Goal: Entertainment & Leisure: Consume media (video, audio)

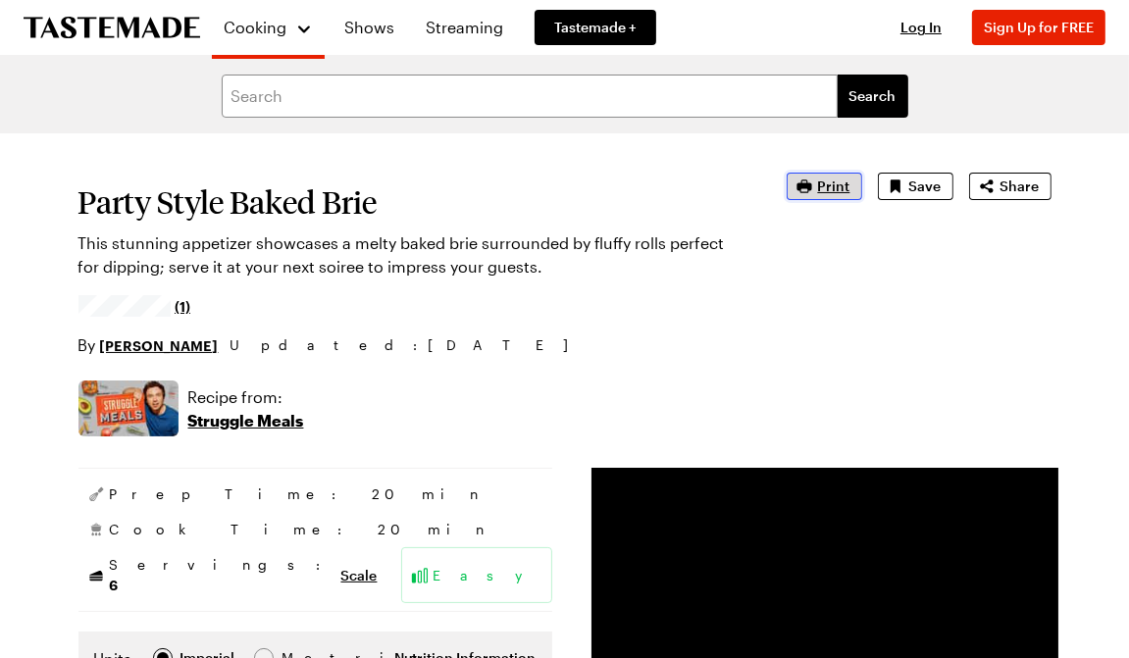
click at [840, 187] on span "Print" at bounding box center [834, 187] width 32 height 20
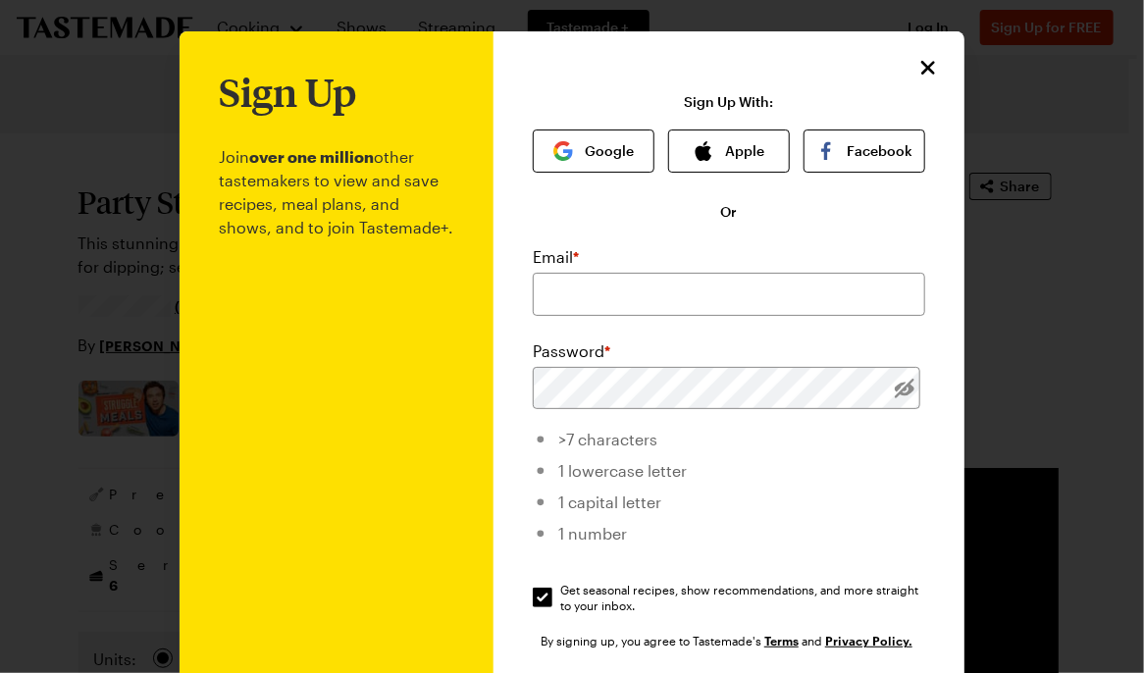
click at [911, 89] on div "Sign Up Join over one million other tastemakers to view and save recipes, meal …" at bounding box center [729, 466] width 471 height 870
click at [926, 68] on icon "Close" at bounding box center [929, 67] width 24 height 24
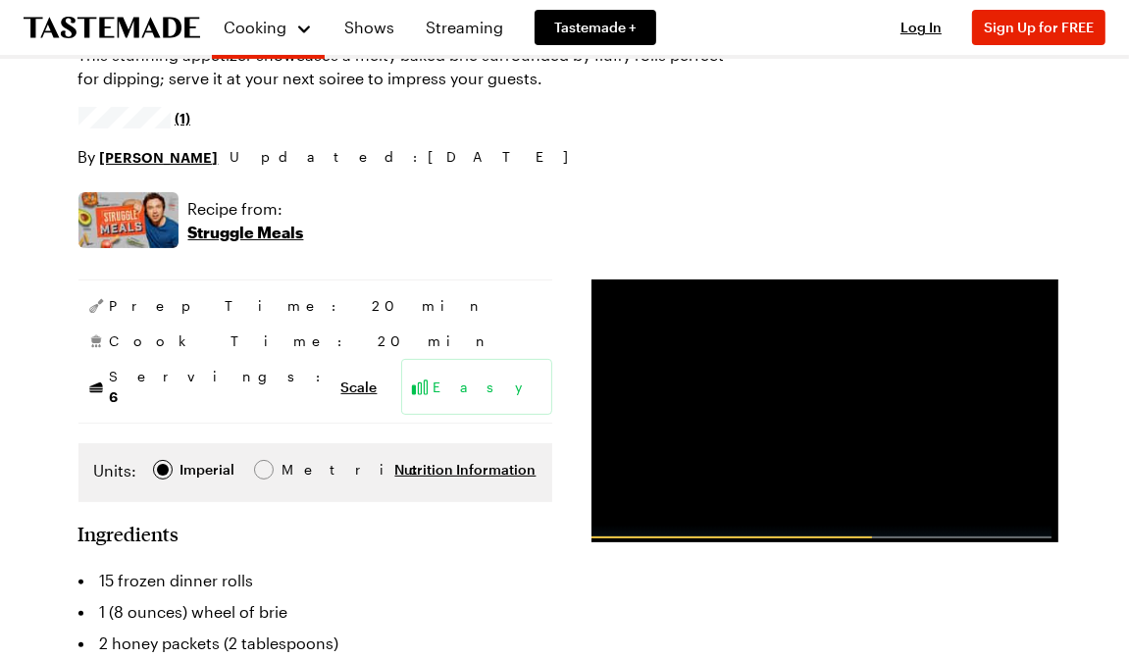
scroll to position [196, 0]
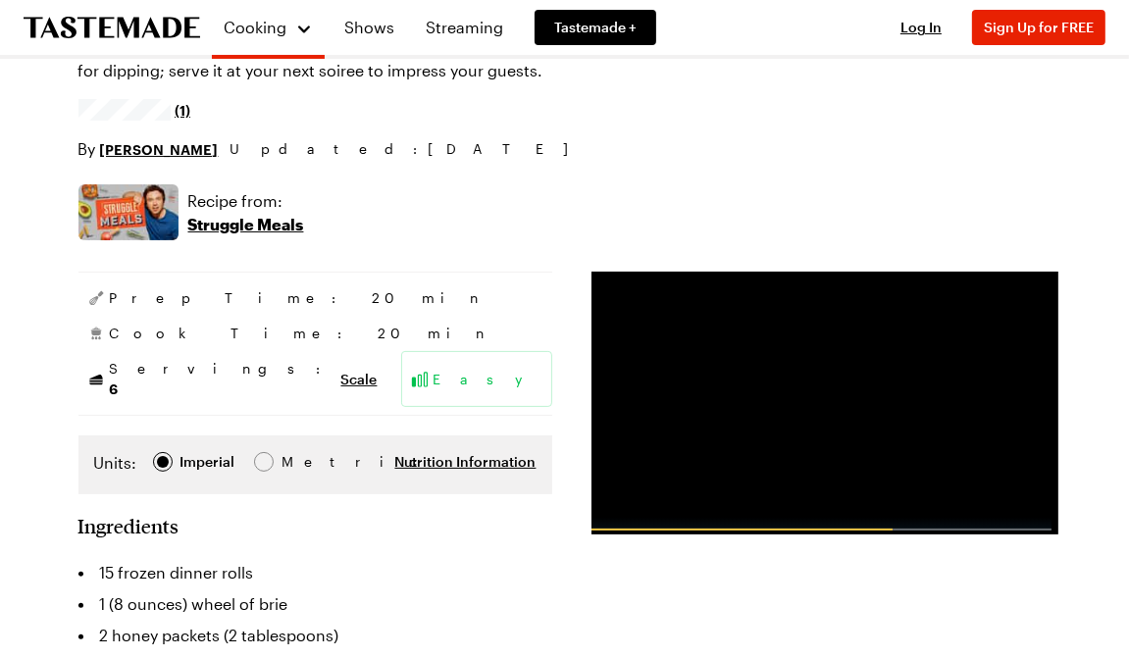
click at [224, 231] on p "Struggle Meals" at bounding box center [246, 225] width 116 height 24
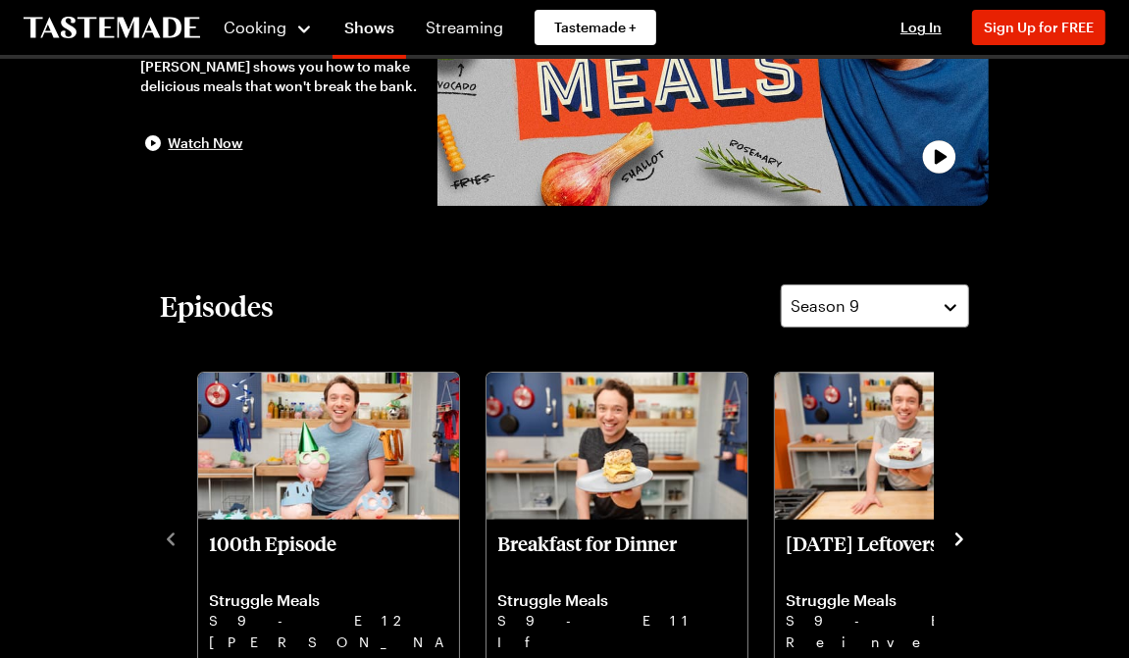
scroll to position [294, 0]
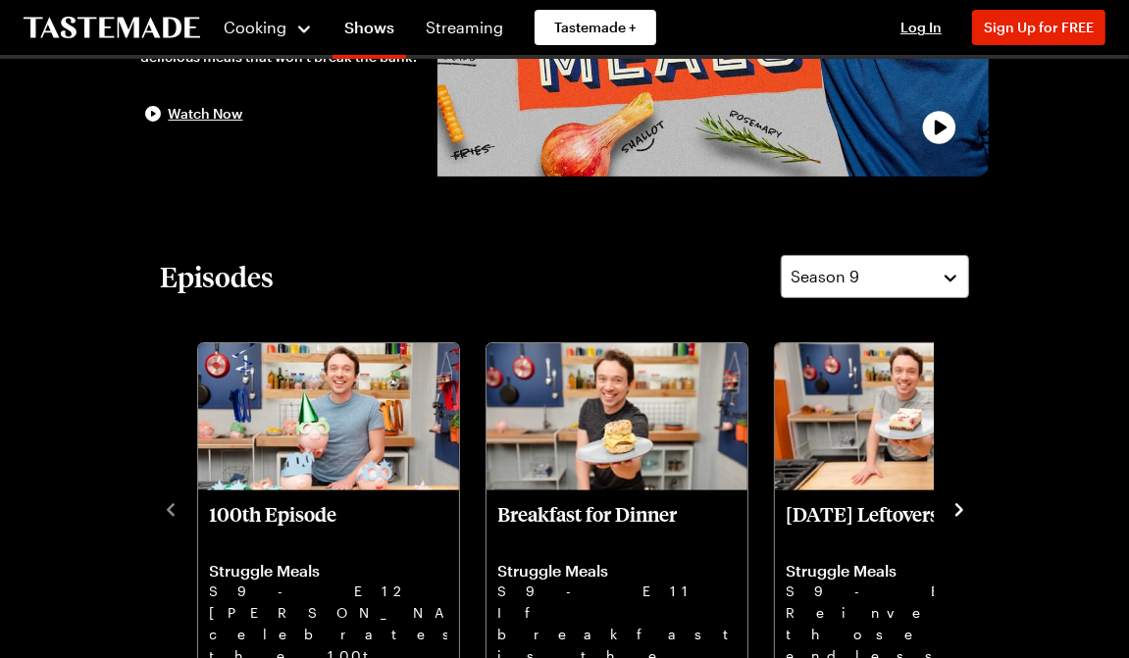
click at [958, 504] on icon "navigate to next item" at bounding box center [960, 509] width 8 height 13
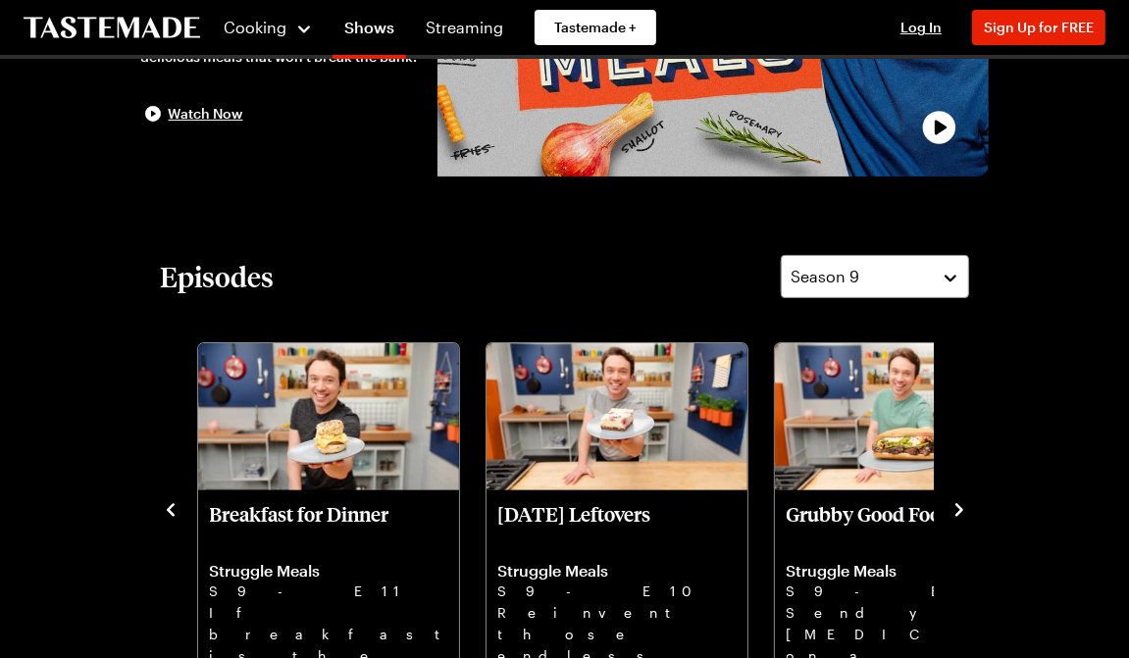
click at [958, 504] on icon "navigate to next item" at bounding box center [960, 509] width 8 height 13
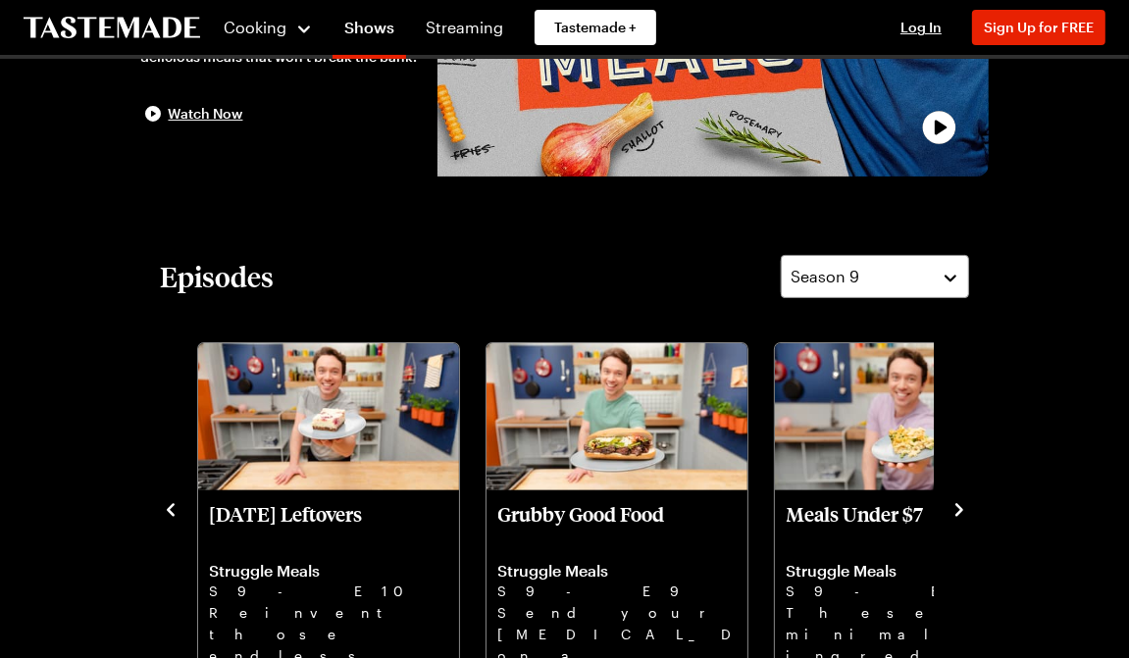
click at [958, 504] on icon "navigate to next item" at bounding box center [960, 509] width 8 height 13
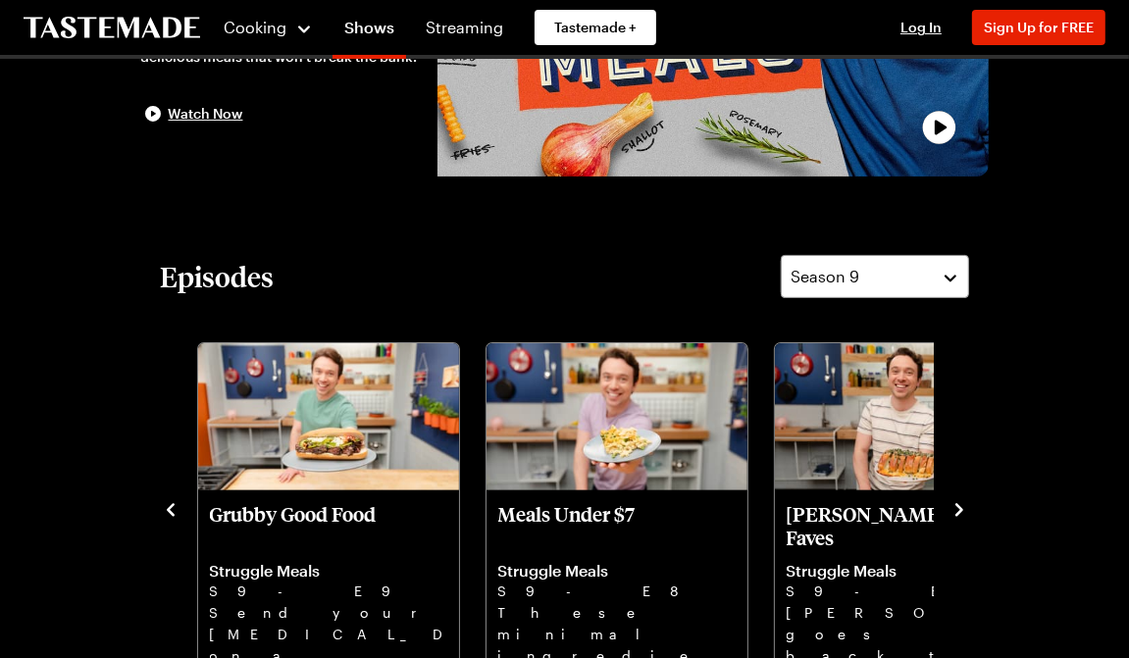
click at [958, 504] on icon "navigate to next item" at bounding box center [960, 509] width 8 height 13
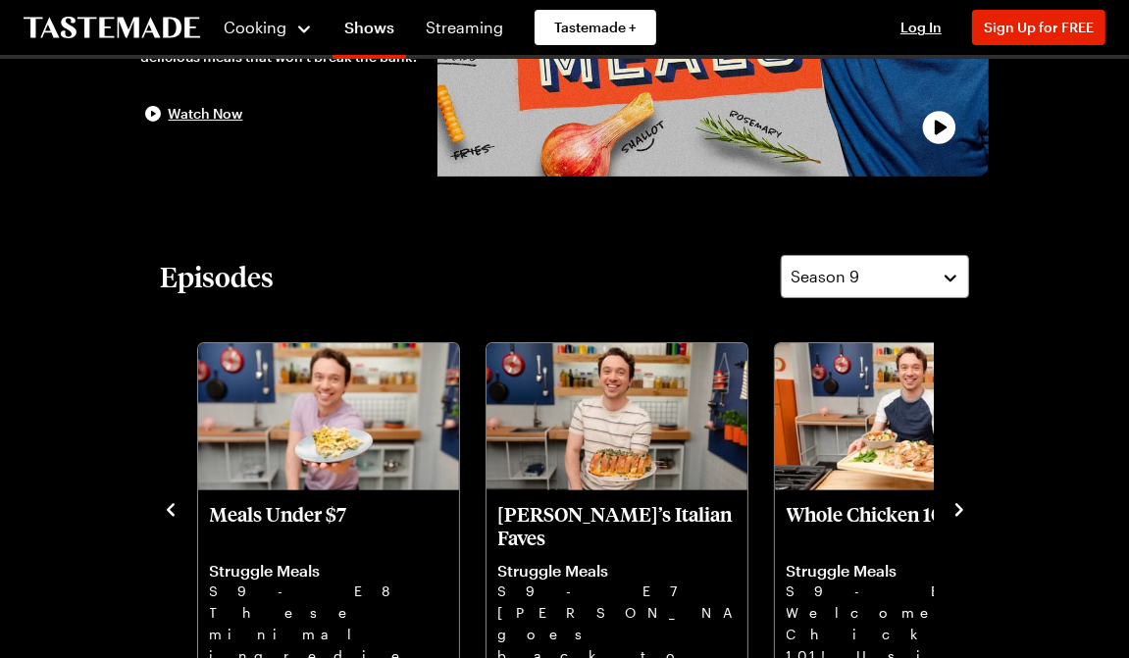
click at [958, 504] on icon "navigate to next item" at bounding box center [960, 509] width 8 height 13
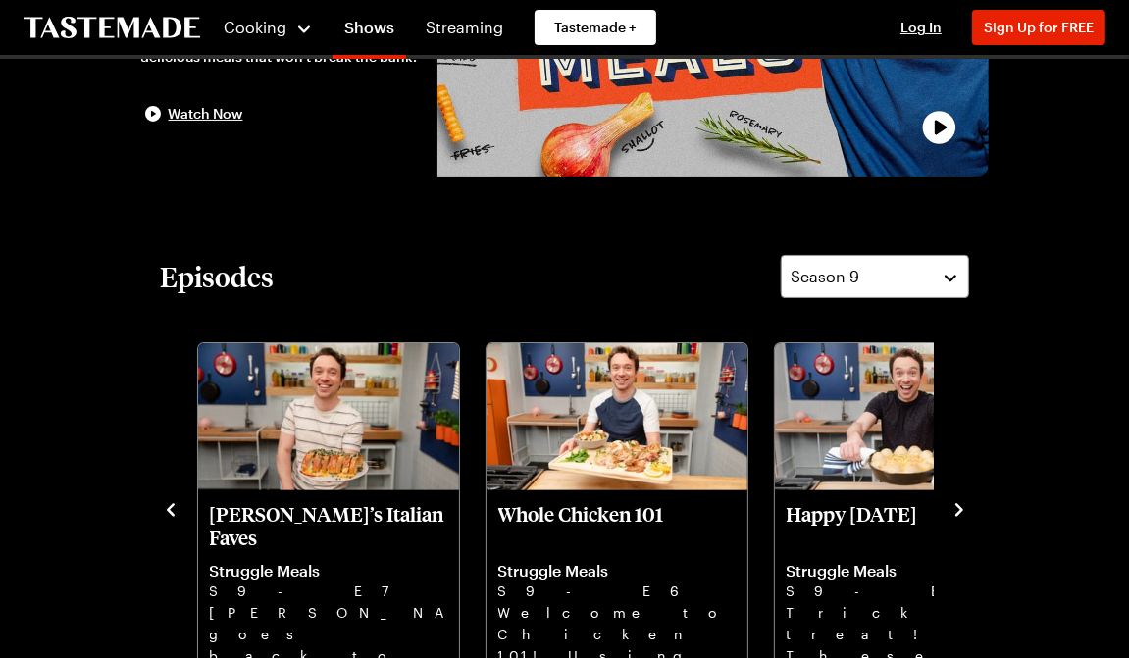
click at [958, 504] on icon "navigate to next item" at bounding box center [960, 509] width 8 height 13
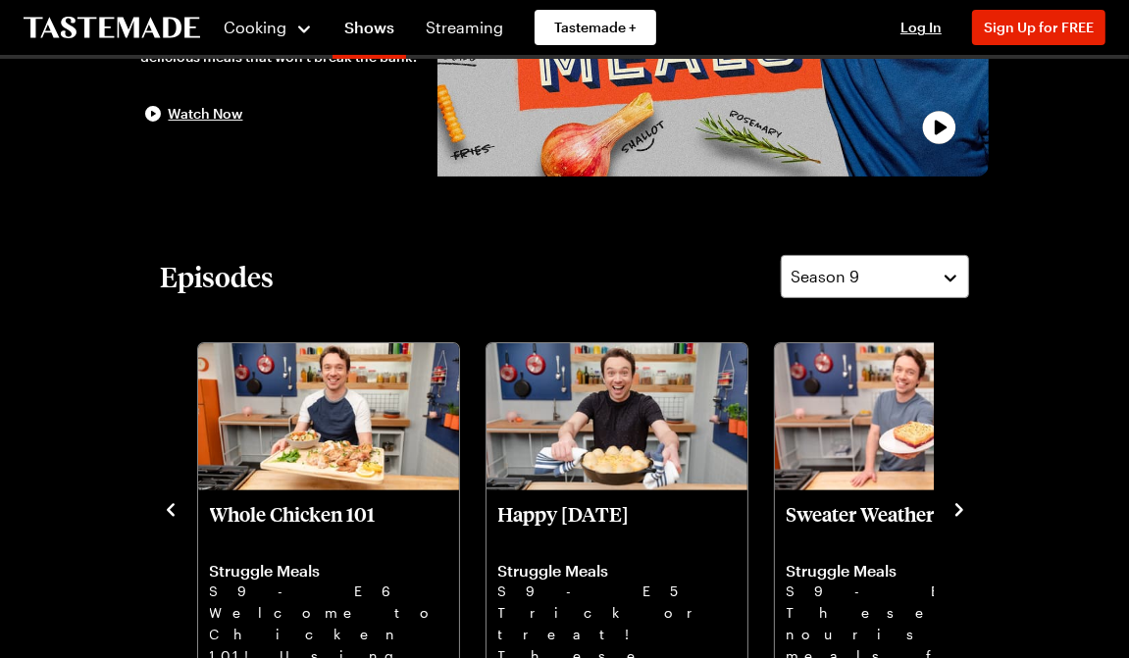
click at [958, 504] on icon "navigate to next item" at bounding box center [960, 509] width 8 height 13
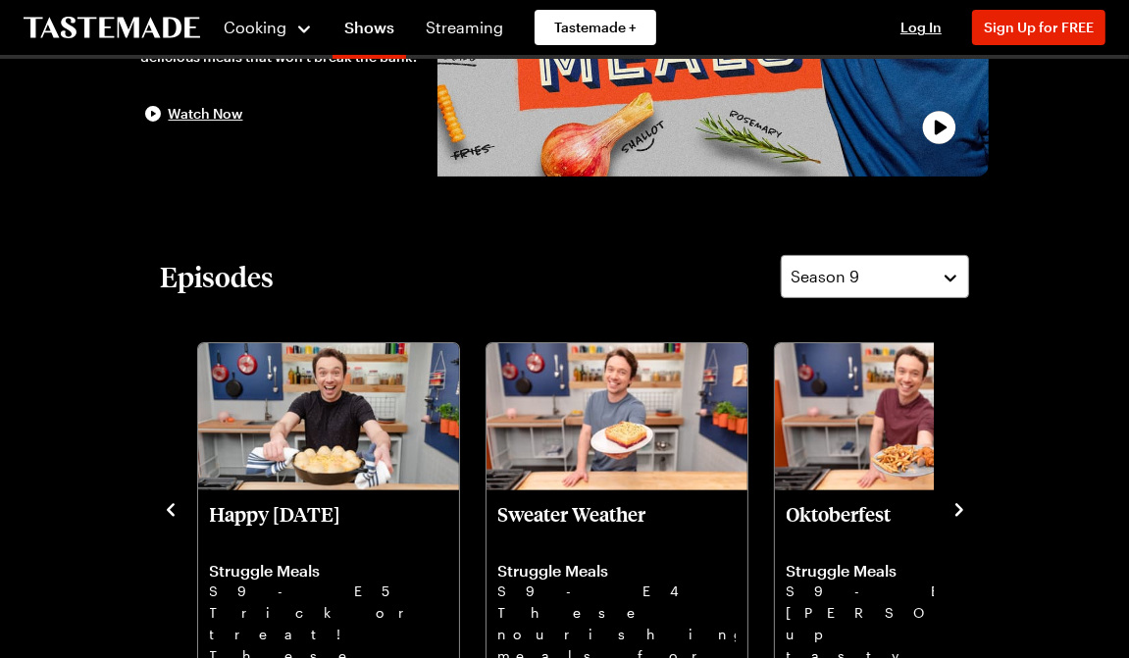
click at [958, 504] on icon "navigate to next item" at bounding box center [960, 509] width 8 height 13
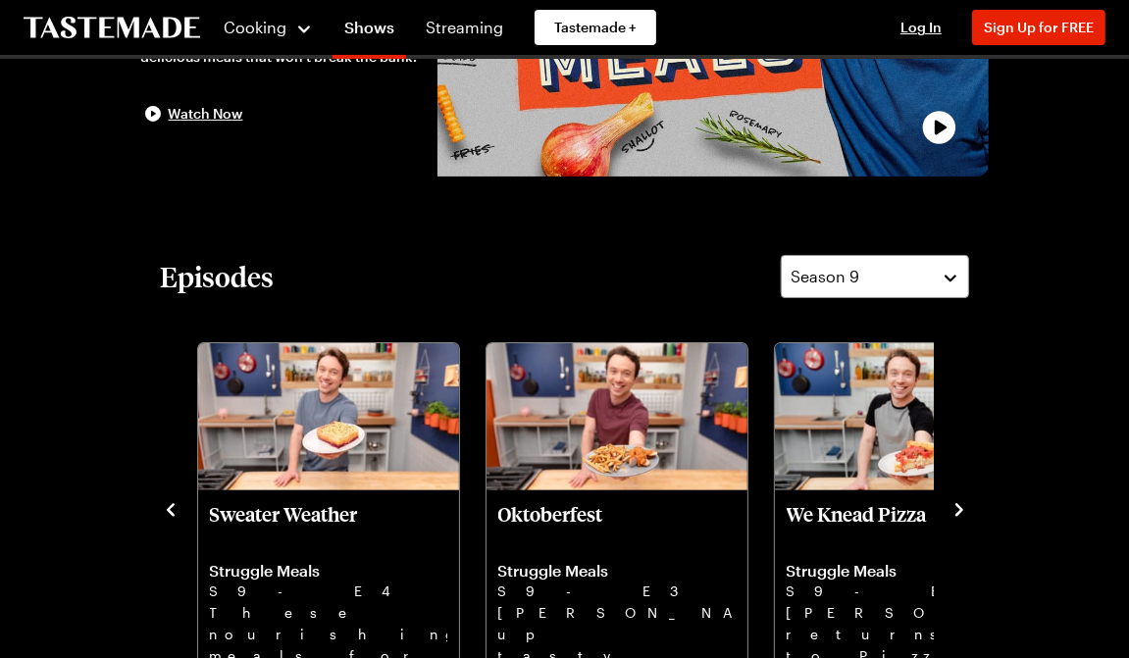
click at [958, 504] on icon "navigate to next item" at bounding box center [960, 509] width 8 height 13
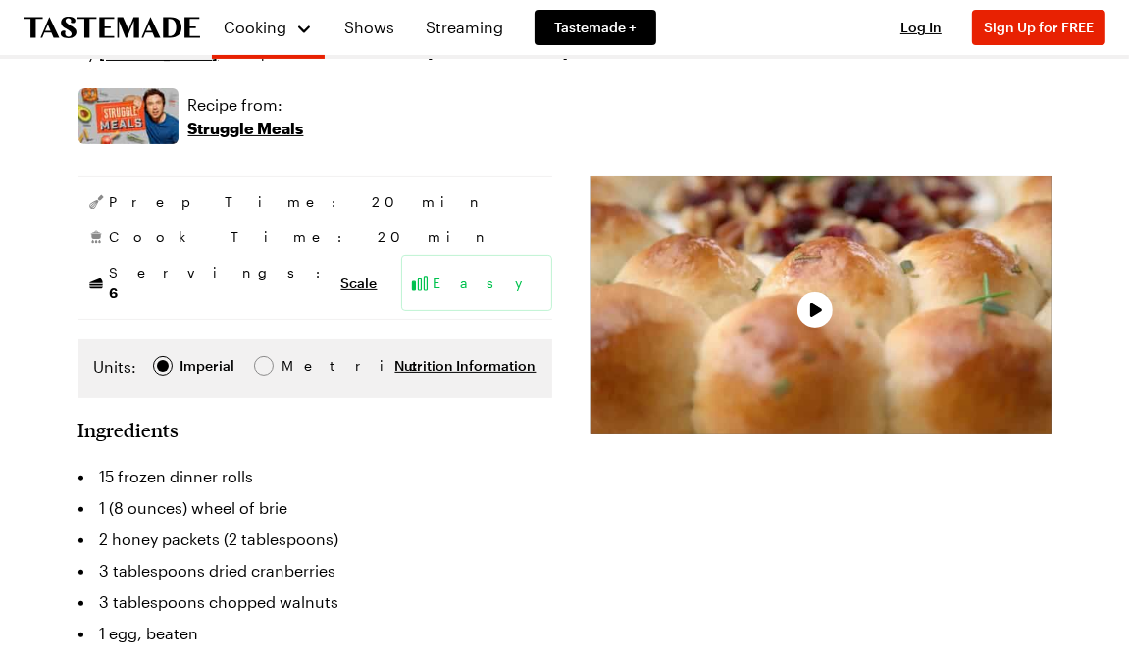
scroll to position [294, 0]
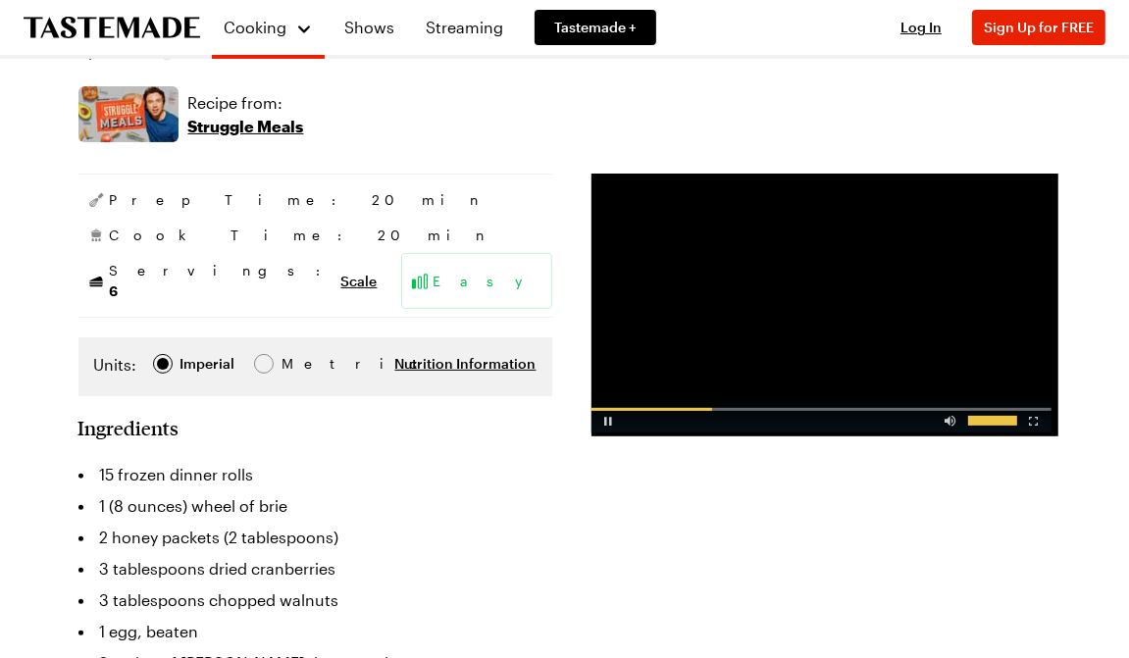
drag, startPoint x: 691, startPoint y: 409, endPoint x: 800, endPoint y: 422, distance: 109.7
click at [800, 422] on div "Advertisement: 0:44" at bounding box center [822, 414] width 460 height 36
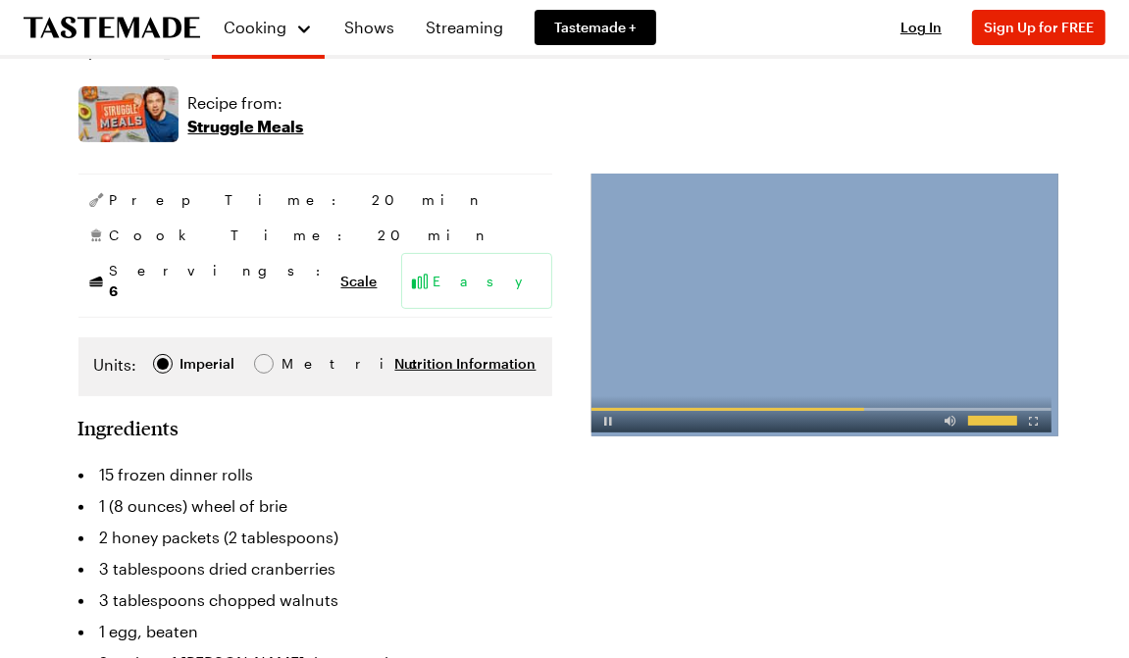
drag, startPoint x: 841, startPoint y: 413, endPoint x: 909, endPoint y: 398, distance: 69.3
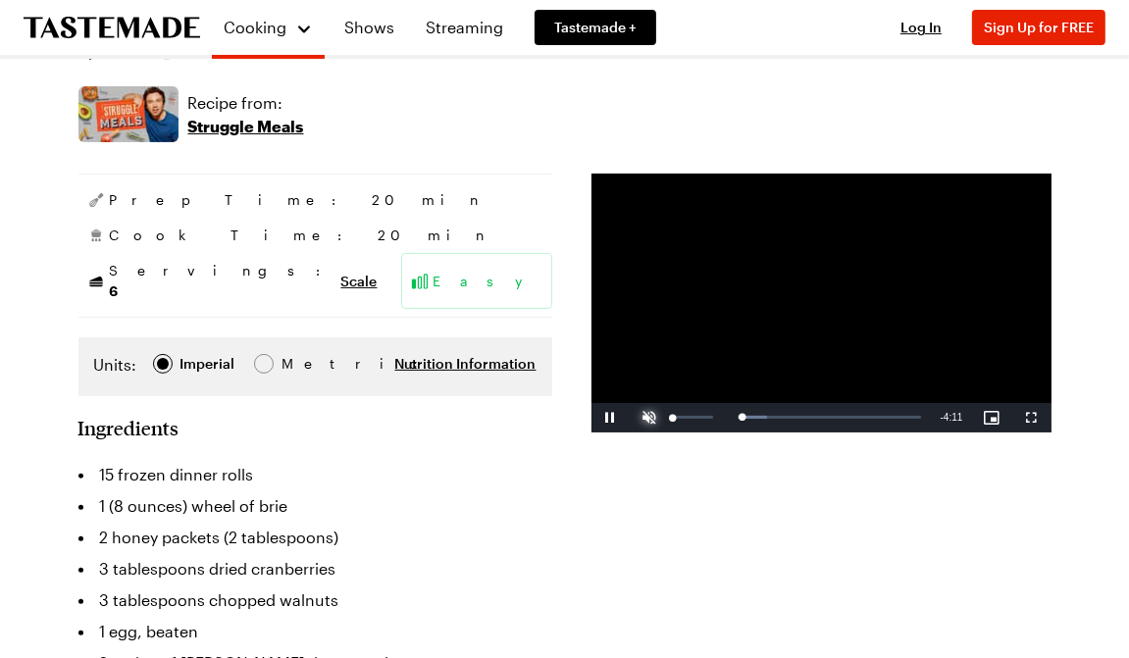
click at [648, 418] on span "Video Player" at bounding box center [650, 418] width 39 height 0
